Goal: Information Seeking & Learning: Learn about a topic

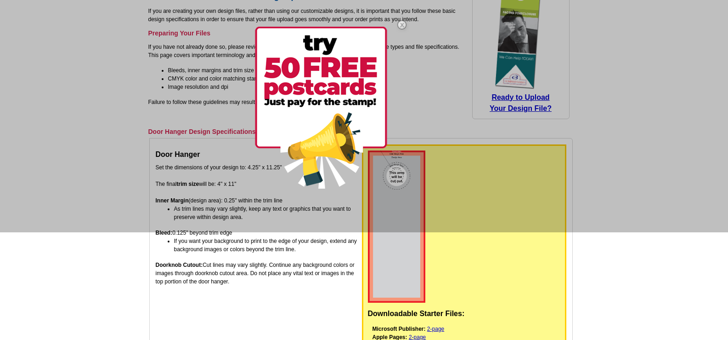
scroll to position [46, 0]
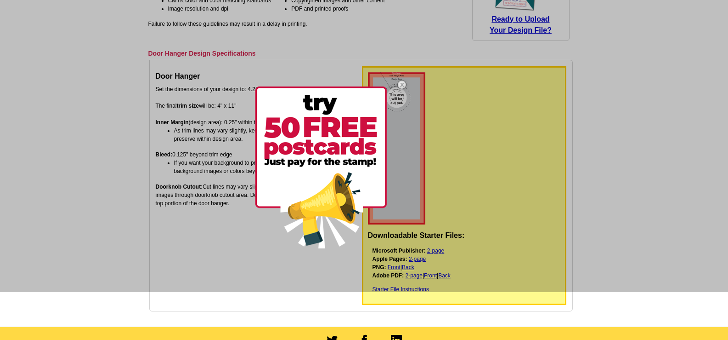
scroll to position [184, 0]
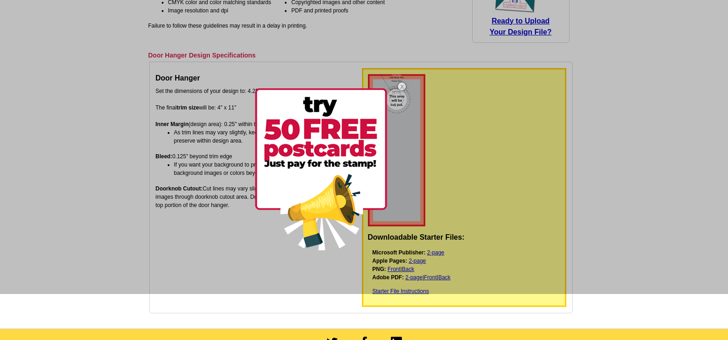
click at [386, 29] on div at bounding box center [364, 124] width 728 height 340
click at [329, 136] on img at bounding box center [321, 169] width 132 height 162
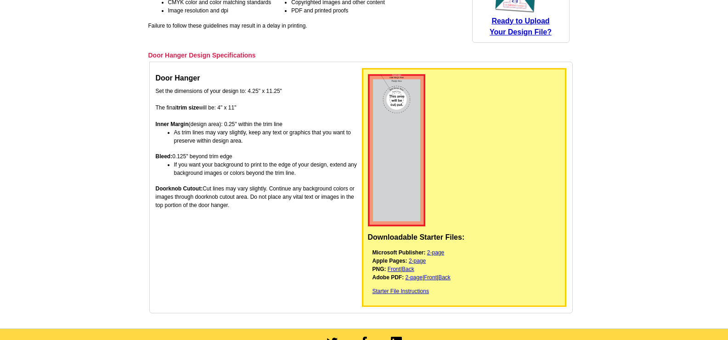
click at [129, 193] on main "expresscopy.com > Getting Started > Upload Your Own Design > Door Hanger Print …" at bounding box center [364, 102] width 728 height 451
click at [397, 100] on img at bounding box center [396, 150] width 57 height 152
click at [667, 119] on main "expresscopy.com > Getting Started > Upload Your Own Design > Door Hanger Print …" at bounding box center [364, 102] width 728 height 451
